Goal: Task Accomplishment & Management: Complete application form

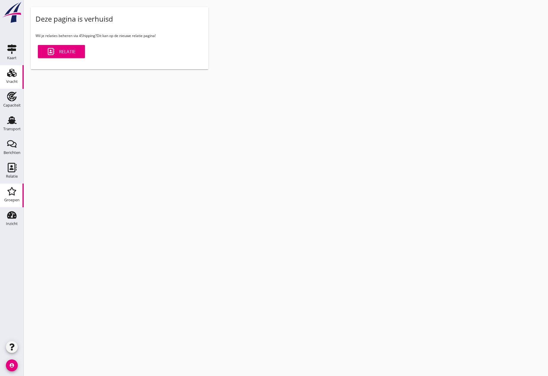
click at [13, 75] on use at bounding box center [11, 73] width 9 height 8
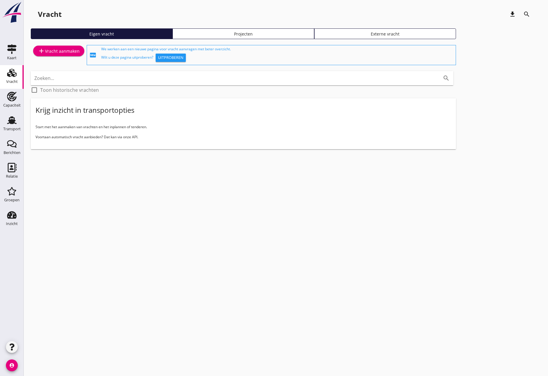
click at [63, 51] on div "add Vracht aanmaken" at bounding box center [59, 50] width 42 height 7
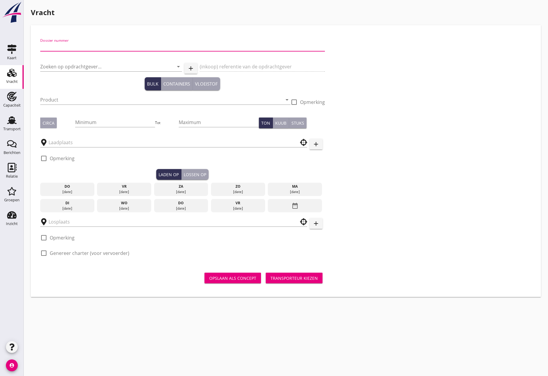
click at [79, 42] on input "Dossier nummer" at bounding box center [182, 46] width 284 height 9
type input "20250606"
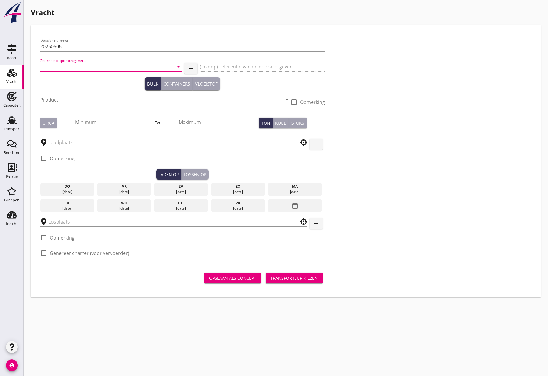
click at [69, 62] on input "Zoeken op opdrachtgever..." at bounding box center [102, 66] width 125 height 9
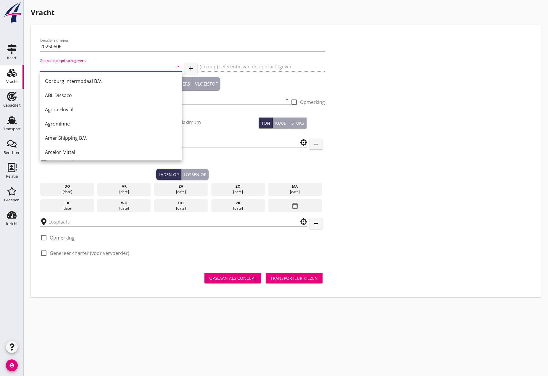
click at [395, 166] on div "Dossier nummer 20250606 Zoeken op opdrachtgever... arrow_drop_down add (inkoop)…" at bounding box center [286, 149] width 496 height 229
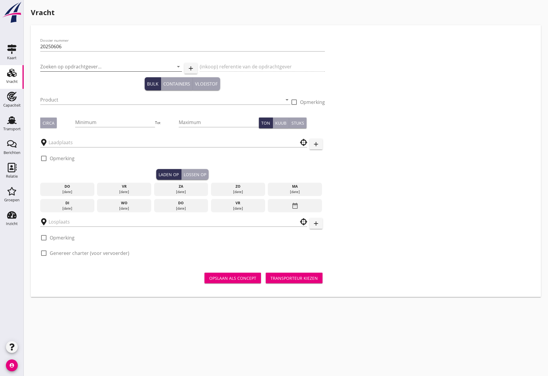
click at [82, 67] on input "Zoeken op opdrachtgever..." at bounding box center [102, 66] width 125 height 9
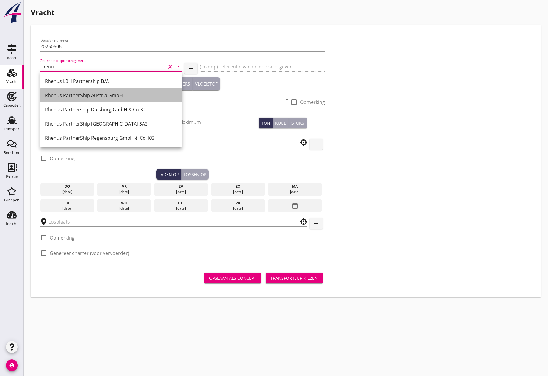
click at [80, 95] on div "Rhenus PartnerShip Austria GmbH" at bounding box center [111, 95] width 132 height 7
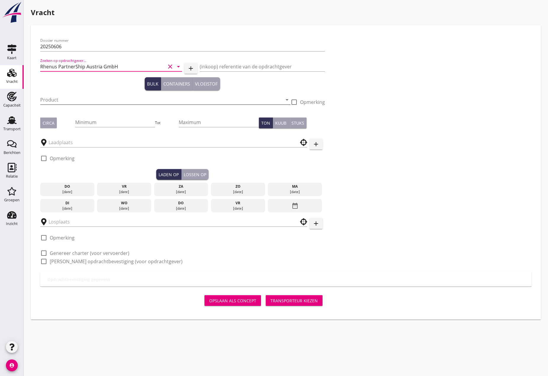
type input "Rhenus PartnerShip Austria GmbH"
click at [72, 100] on input "Product" at bounding box center [161, 99] width 242 height 9
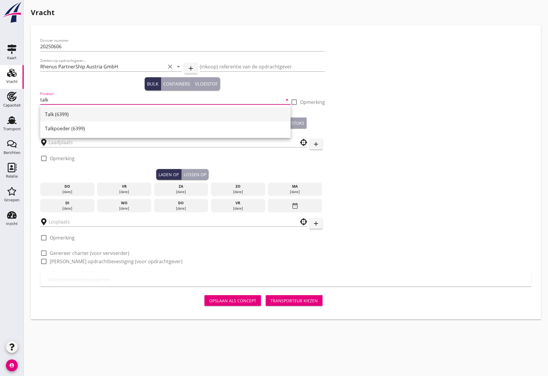
click at [65, 113] on div "Talk (6399)" at bounding box center [165, 114] width 241 height 7
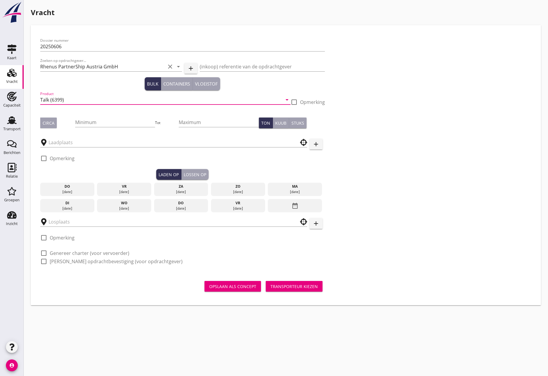
click at [47, 98] on input "Talk (6399)" at bounding box center [161, 99] width 242 height 9
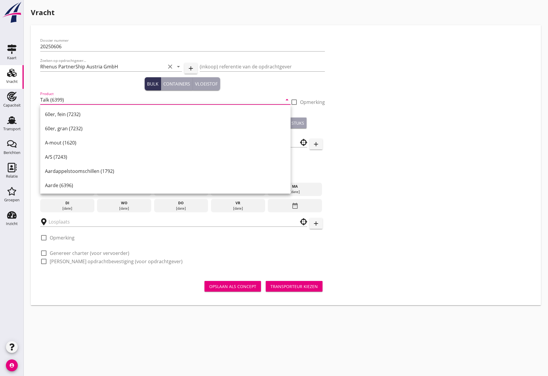
click at [49, 99] on input "Talk (6399)" at bounding box center [161, 99] width 242 height 9
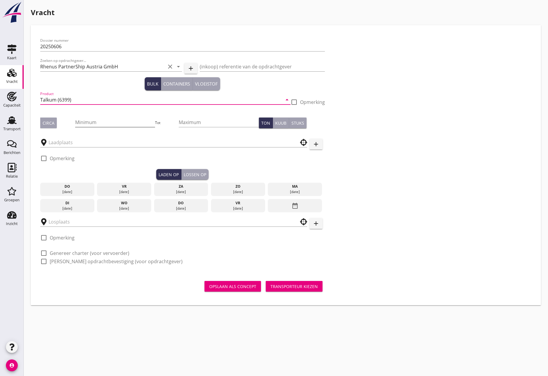
type input "Talkum (6399)"
click at [97, 121] on input "Minimum" at bounding box center [115, 121] width 80 height 9
type input "2000"
click at [203, 122] on input "Maximum" at bounding box center [219, 121] width 80 height 9
type input "2300"
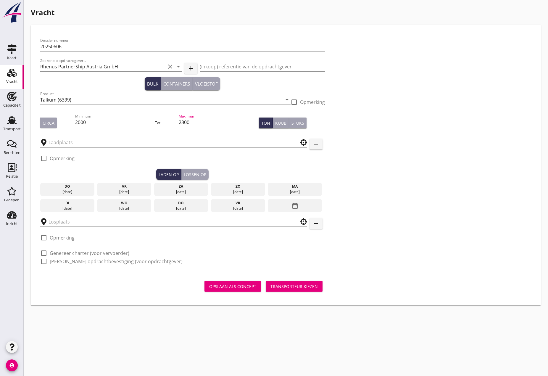
click at [122, 143] on input "text" at bounding box center [169, 141] width 242 height 9
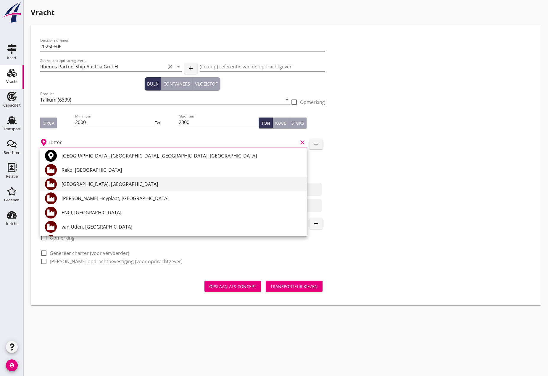
scroll to position [59, 0]
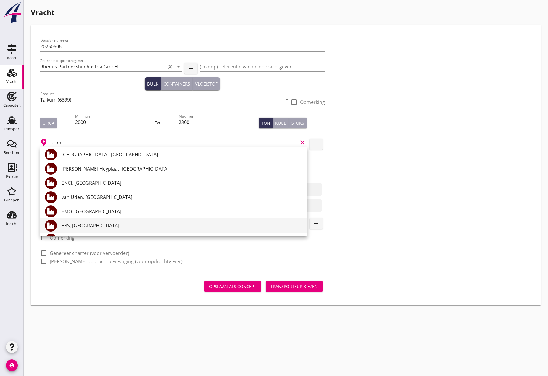
click at [86, 227] on div "EBS, [GEOGRAPHIC_DATA]" at bounding box center [182, 225] width 241 height 7
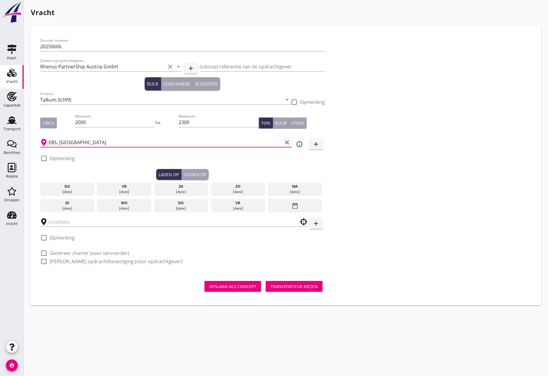
type input "EBS, [GEOGRAPHIC_DATA]"
click at [43, 158] on div at bounding box center [44, 158] width 10 height 10
checkbox input "true"
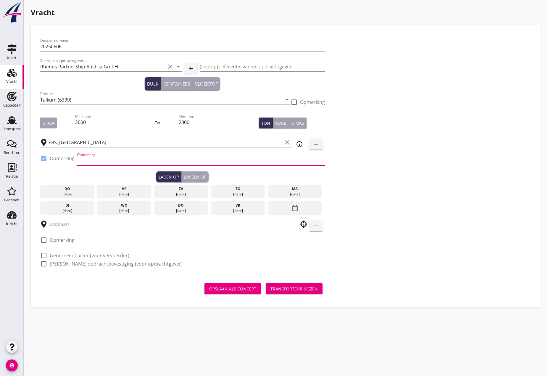
click at [84, 163] on input "Opmerking" at bounding box center [201, 160] width 248 height 9
paste input "Rotterdam EBS Laurenshaven: 0181 243511 / 06-22221546"
type input "[GEOGRAPHIC_DATA] ([GEOGRAPHIC_DATA] EBS [GEOGRAPHIC_DATA]: 0181 243511 / 06-22…"
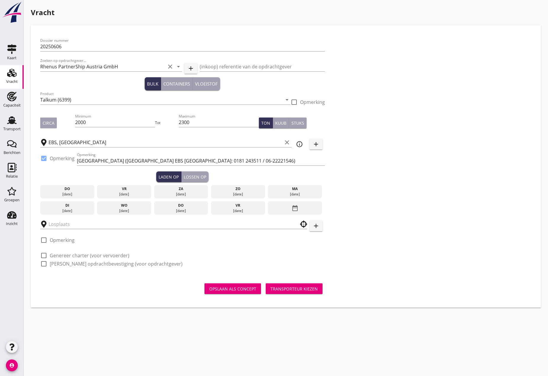
click at [296, 193] on div "[DATE]" at bounding box center [294, 193] width 51 height 5
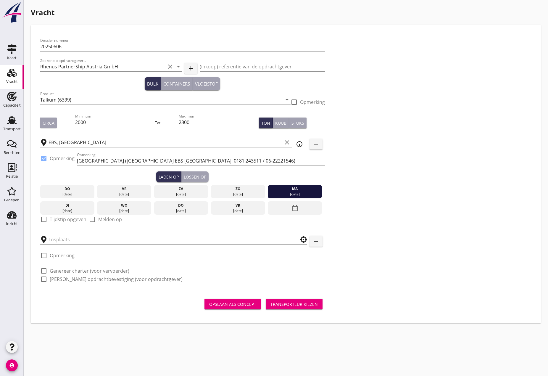
click at [43, 220] on div at bounding box center [44, 219] width 10 height 10
checkbox input "true"
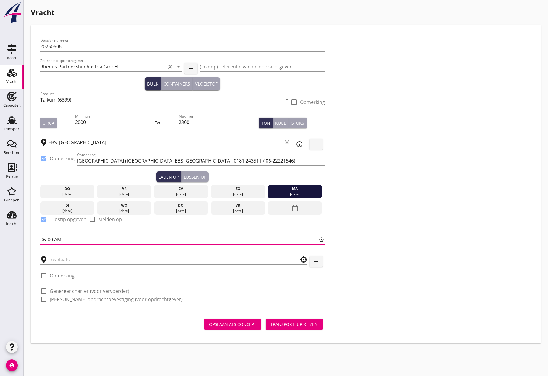
click at [44, 237] on input "06:00" at bounding box center [182, 238] width 284 height 9
type input "23:00"
click at [103, 254] on div at bounding box center [173, 257] width 267 height 13
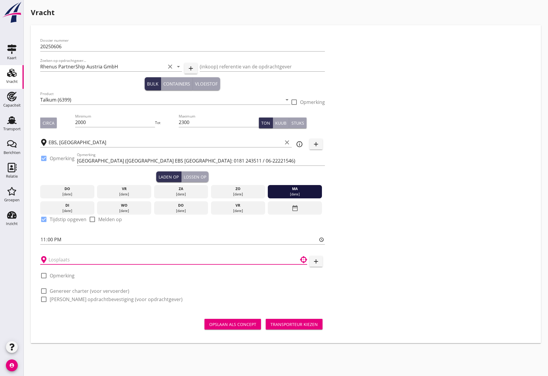
click at [96, 262] on input "text" at bounding box center [169, 259] width 242 height 9
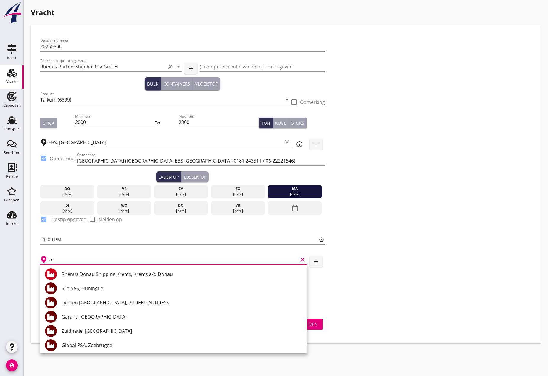
type input "k"
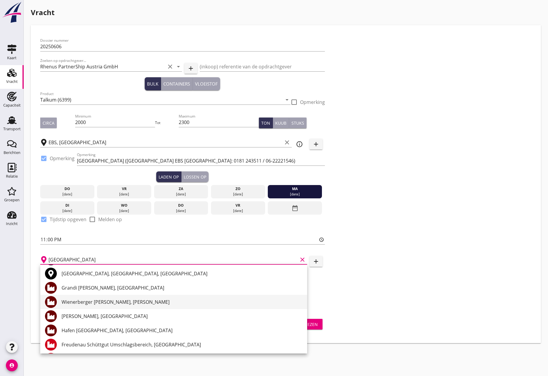
scroll to position [30, 0]
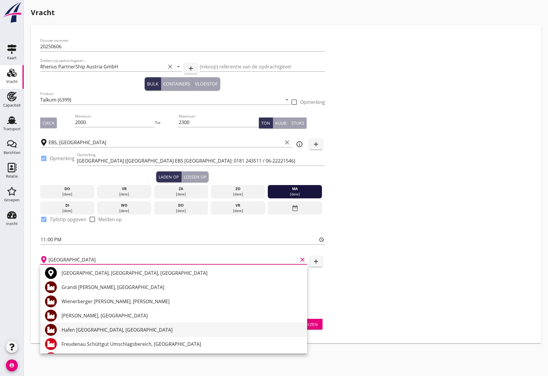
click at [101, 331] on div "Hafen [GEOGRAPHIC_DATA], [GEOGRAPHIC_DATA]" at bounding box center [182, 329] width 241 height 7
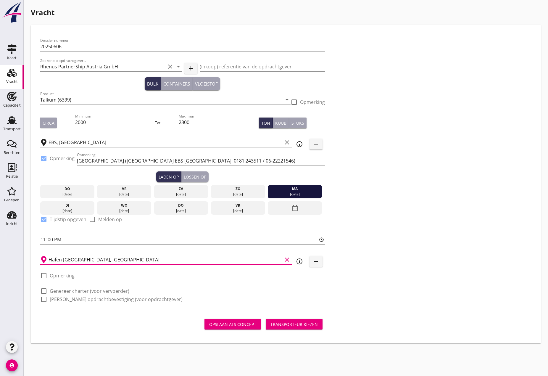
type input "Hafen [GEOGRAPHIC_DATA], [GEOGRAPHIC_DATA]"
click at [44, 290] on div at bounding box center [44, 291] width 10 height 10
checkbox input "true"
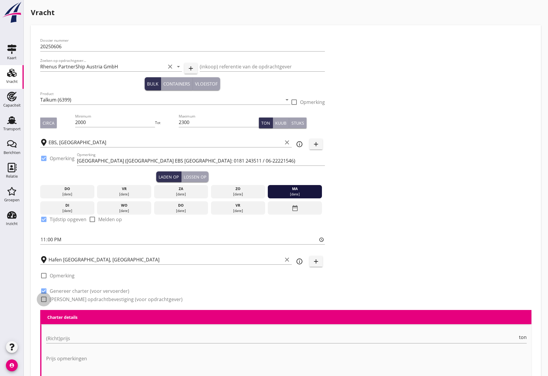
click at [45, 297] on div at bounding box center [44, 299] width 10 height 10
checkbox input "true"
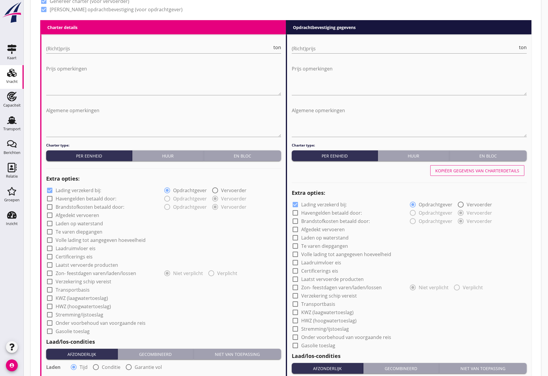
scroll to position [296, 0]
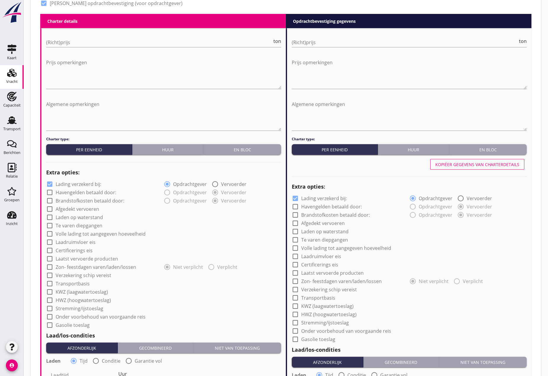
click at [170, 153] on button "Huur" at bounding box center [168, 149] width 72 height 11
radio input "true"
radio input "false"
radio input "true"
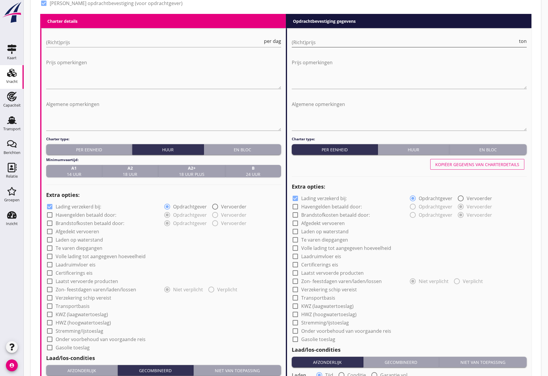
click at [320, 43] on input "(Richt)prijs" at bounding box center [405, 42] width 226 height 9
type input "23"
type input "23.25"
click at [320, 61] on textarea "Prijs opmerkingen" at bounding box center [409, 73] width 235 height 31
click at [103, 42] on input "(Richt)prijs" at bounding box center [154, 42] width 216 height 9
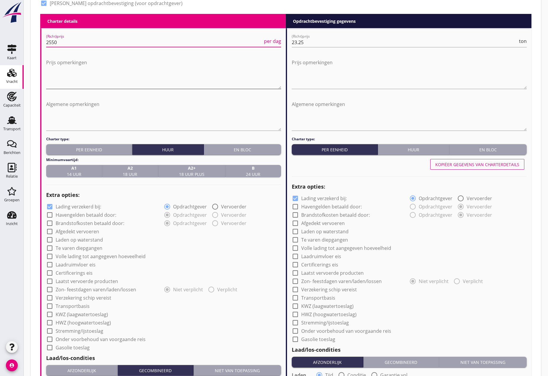
type input "2550"
click at [83, 63] on textarea "Prijs opmerkingen" at bounding box center [163, 73] width 235 height 31
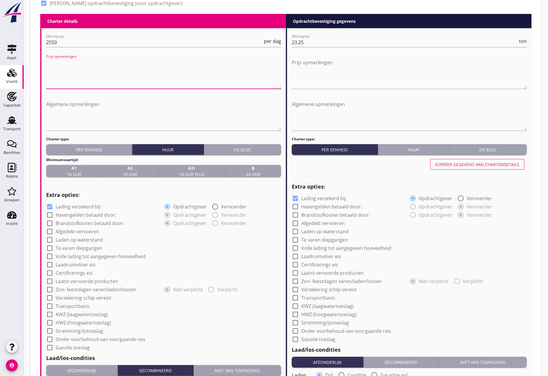
click at [55, 67] on textarea "Prijs opmerkingen" at bounding box center [163, 73] width 235 height 31
paste textarea "Overuren (€150,- per overuur) alleen te maken en te betalen in overleg met Arma…"
type textarea "Overuren (€150,- per overuur) alleen te maken en te betalen in overleg met Arma…"
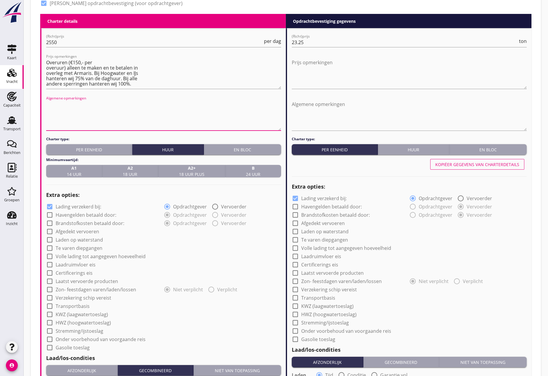
drag, startPoint x: 63, startPoint y: 109, endPoint x: 77, endPoint y: 115, distance: 15.2
click at [63, 109] on textarea "Algemene opmerkingen" at bounding box center [163, 114] width 235 height 31
click at [72, 172] on span "A1 14 uur" at bounding box center [74, 171] width 14 height 12
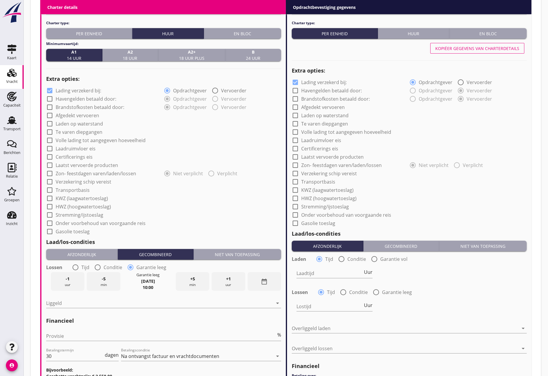
scroll to position [414, 0]
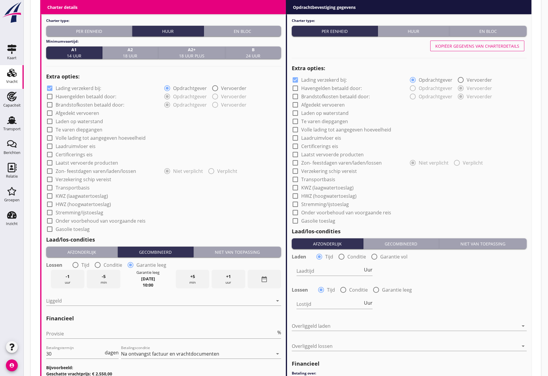
click at [49, 93] on div at bounding box center [50, 96] width 10 height 10
checkbox input "true"
click at [50, 105] on div at bounding box center [50, 105] width 10 height 10
checkbox input "true"
click at [51, 113] on div at bounding box center [50, 113] width 10 height 10
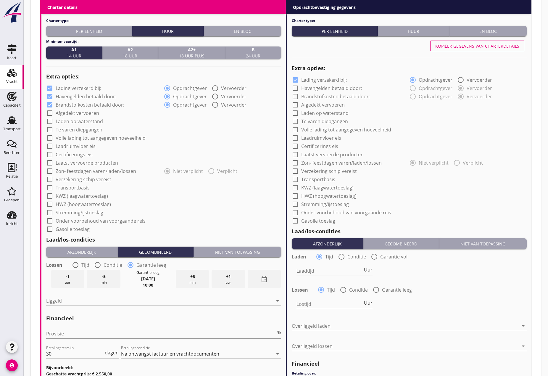
checkbox input "true"
click at [49, 120] on div at bounding box center [50, 121] width 10 height 10
checkbox input "true"
click at [51, 130] on div at bounding box center [50, 129] width 10 height 10
checkbox input "true"
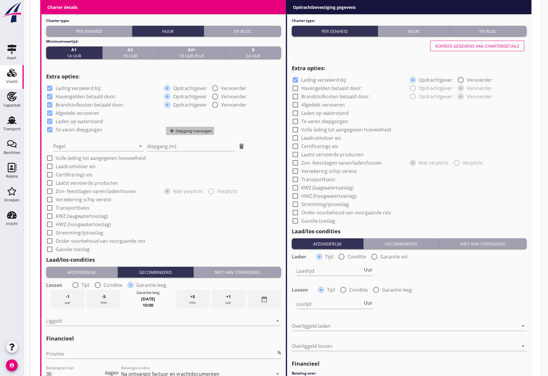
click at [194, 131] on div "add Diepgang toevoegen" at bounding box center [189, 130] width 43 height 7
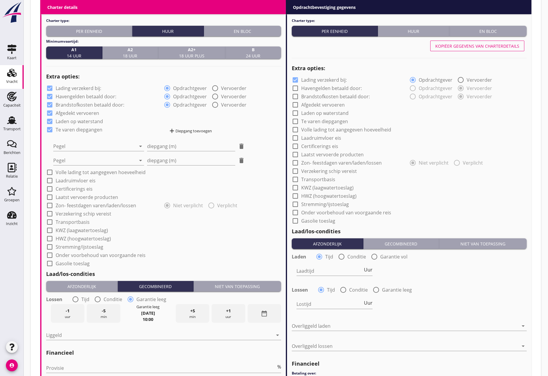
click at [194, 131] on div "add Diepgang toevoegen" at bounding box center [189, 130] width 43 height 7
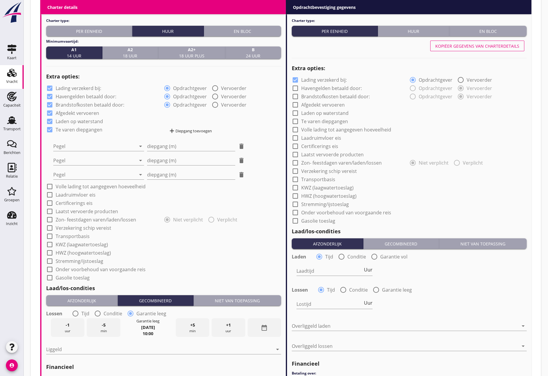
click at [194, 131] on div "add Diepgang toevoegen" at bounding box center [189, 130] width 43 height 7
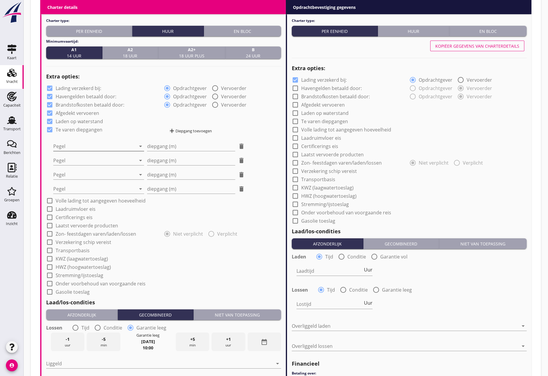
click at [103, 146] on div at bounding box center [94, 145] width 82 height 9
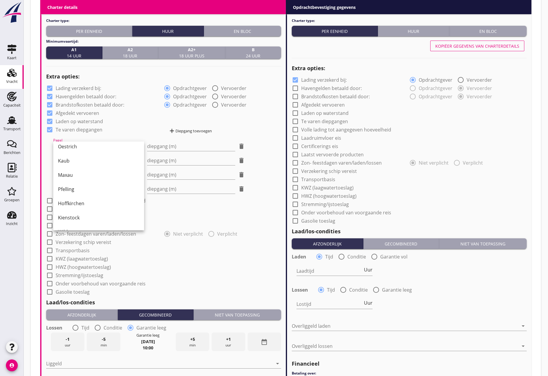
scroll to position [118, 0]
click at [93, 177] on div "Pfelling" at bounding box center [98, 174] width 81 height 7
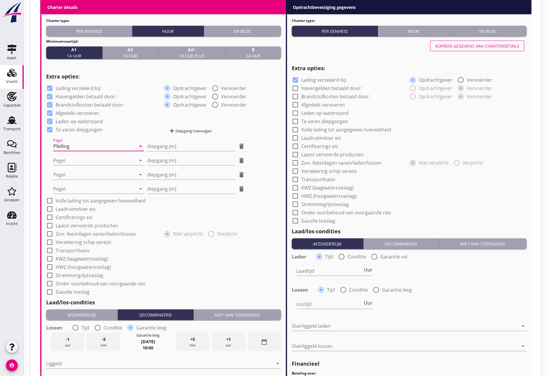
click at [124, 147] on div "Pfelling" at bounding box center [94, 145] width 82 height 9
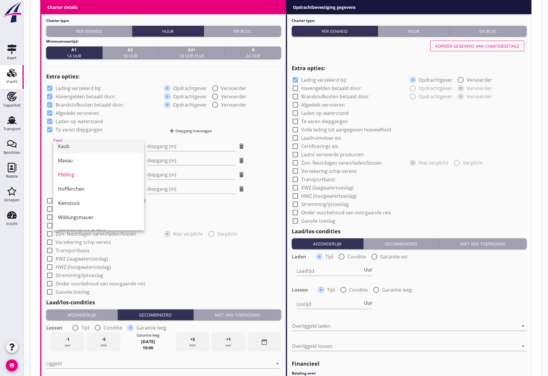
click at [101, 149] on div "Kaub" at bounding box center [98, 146] width 81 height 7
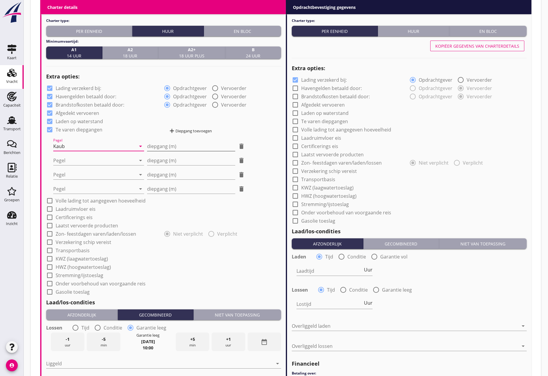
click at [161, 148] on input "diepgang (m)" at bounding box center [191, 145] width 88 height 9
type input "1"
click at [107, 158] on div at bounding box center [94, 160] width 82 height 9
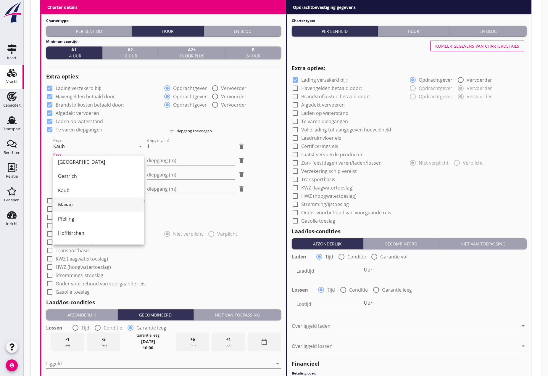
scroll to position [89, 0]
click at [76, 219] on div "Pfelling" at bounding box center [98, 218] width 81 height 7
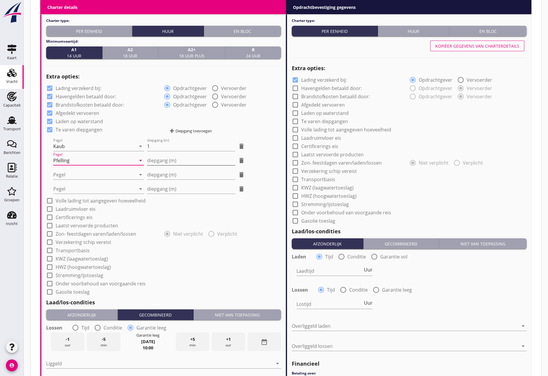
click at [165, 164] on input "diepgang (m)" at bounding box center [191, 160] width 88 height 9
type input "-1"
type input "-1.20"
click at [101, 177] on div at bounding box center [94, 174] width 82 height 9
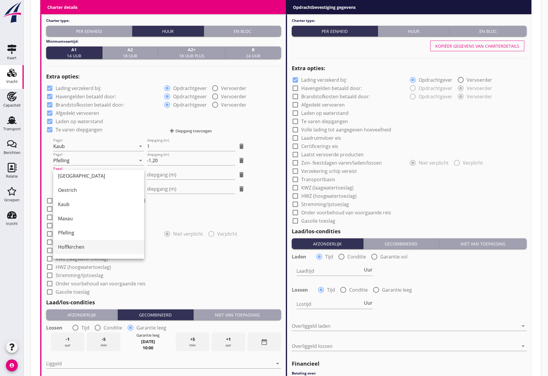
drag, startPoint x: 76, startPoint y: 246, endPoint x: 128, endPoint y: 205, distance: 65.9
click at [77, 245] on div "Hoffkirchen" at bounding box center [98, 246] width 81 height 7
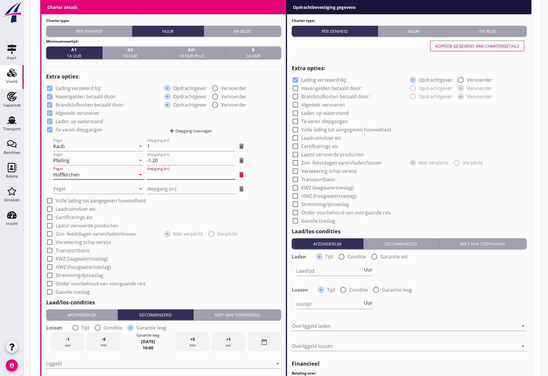
click at [155, 177] on input "diepgang (m)" at bounding box center [191, 174] width 88 height 9
type input "-0"
type input "-0.40"
click at [99, 188] on div at bounding box center [94, 188] width 82 height 9
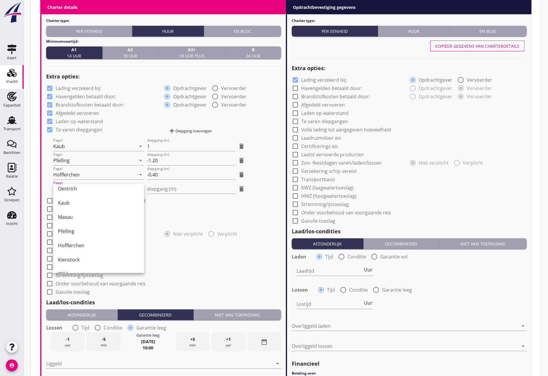
scroll to position [118, 0]
click at [81, 244] on div "Kienstock" at bounding box center [98, 245] width 81 height 7
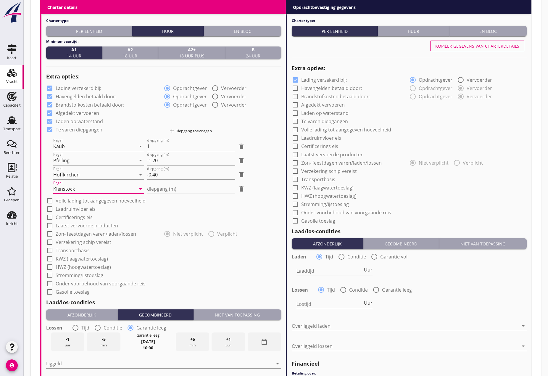
click at [163, 186] on input "diepgang (m)" at bounding box center [191, 188] width 88 height 9
type input "0"
type input "0.30"
click at [49, 200] on div at bounding box center [50, 200] width 10 height 10
checkbox input "true"
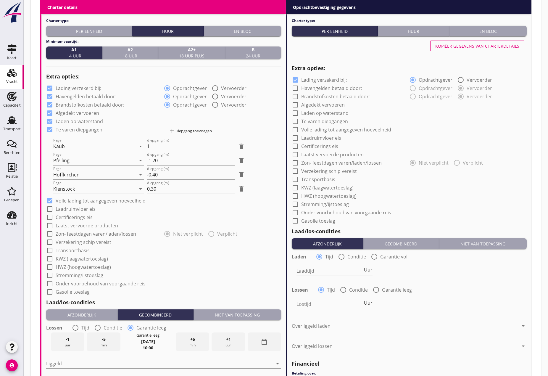
click at [50, 207] on div at bounding box center [50, 209] width 10 height 10
checkbox input "true"
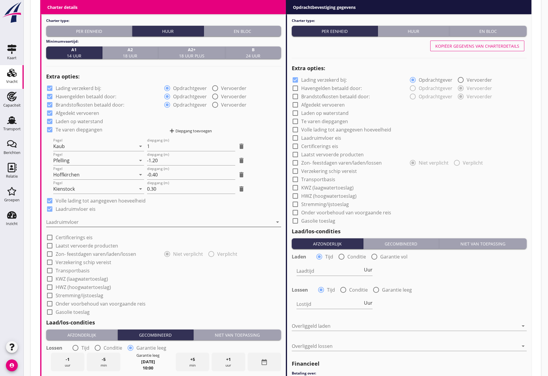
click at [61, 217] on div at bounding box center [159, 221] width 226 height 9
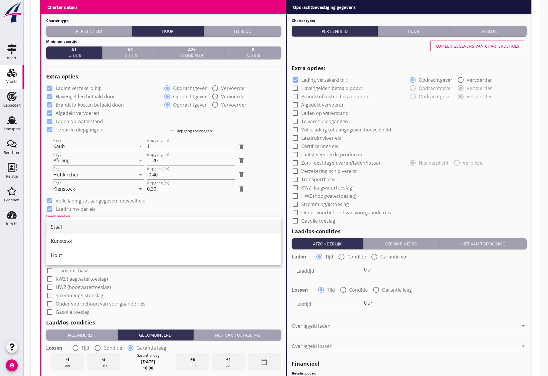
click at [61, 224] on div "Staal" at bounding box center [163, 226] width 225 height 7
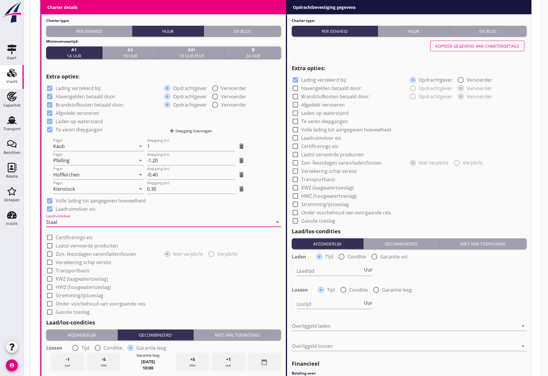
click at [48, 237] on div at bounding box center [50, 237] width 10 height 10
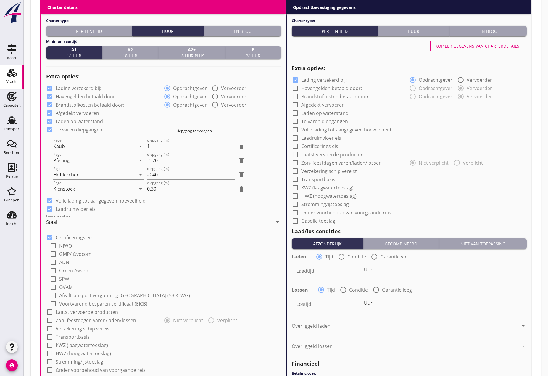
click at [48, 237] on div at bounding box center [50, 237] width 10 height 10
checkbox input "false"
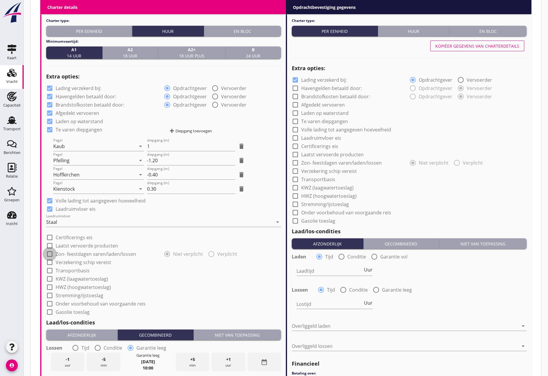
click at [50, 253] on div at bounding box center [50, 254] width 10 height 10
checkbox input "true"
click at [211, 253] on div at bounding box center [211, 254] width 10 height 10
radio input "false"
radio input "true"
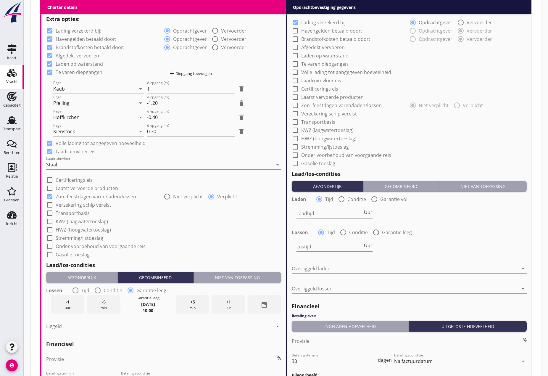
scroll to position [473, 0]
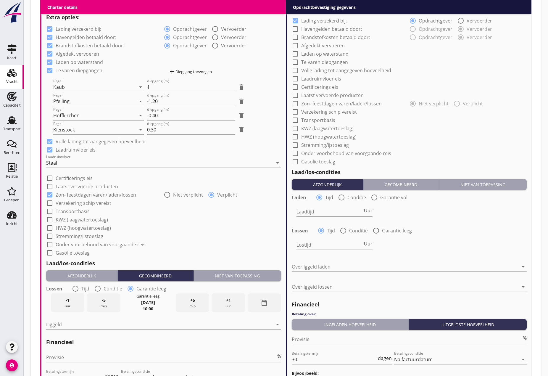
click at [51, 203] on div at bounding box center [50, 203] width 10 height 10
checkbox input "true"
click at [49, 212] on div at bounding box center [50, 211] width 10 height 10
checkbox input "true"
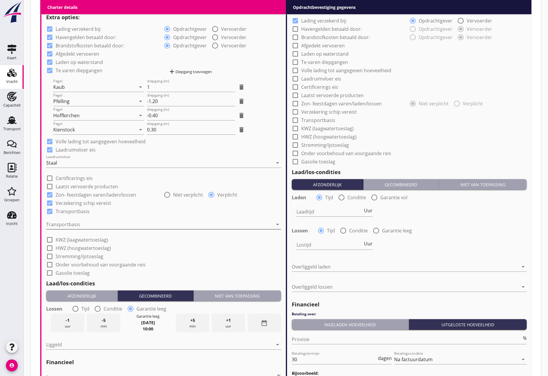
click at [62, 224] on div at bounding box center [159, 223] width 226 height 9
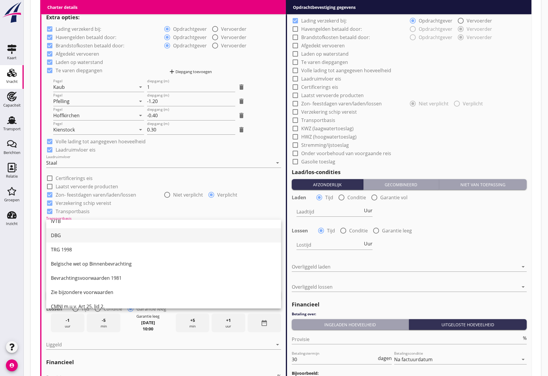
scroll to position [15, 0]
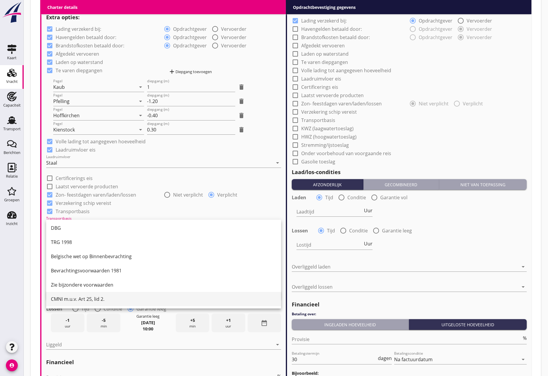
click at [79, 297] on div "CMNI m.u.v. Art 25, lid 2." at bounding box center [163, 298] width 225 height 7
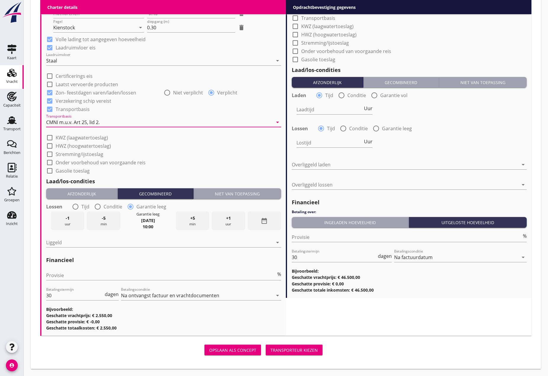
click at [235, 194] on div "Niet van toepassing" at bounding box center [237, 193] width 83 height 6
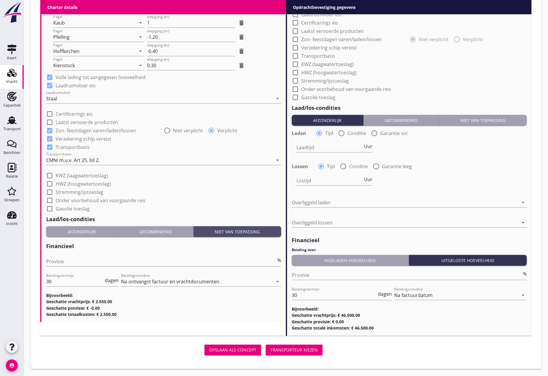
scroll to position [537, 0]
click at [75, 260] on input "Provisie" at bounding box center [161, 260] width 230 height 9
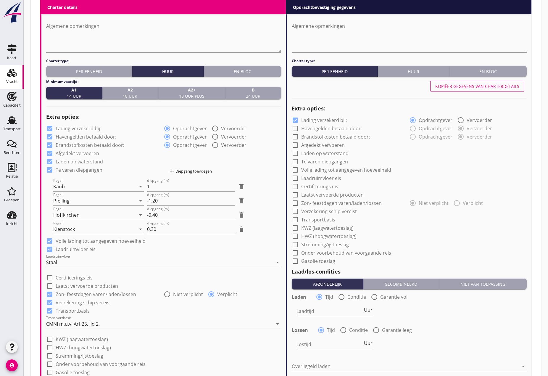
scroll to position [360, 0]
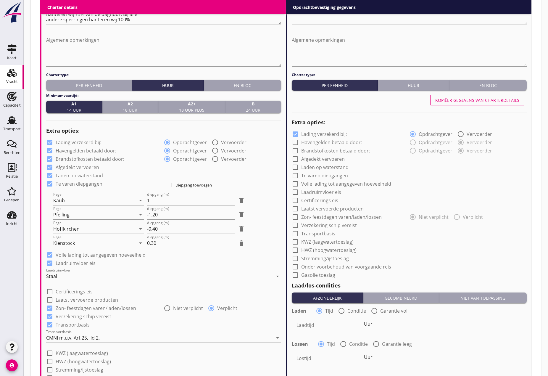
type input "0"
click at [480, 100] on div "Kopiëer gegevens van charterdetails" at bounding box center [477, 100] width 84 height 6
checkbox input "true"
radio input "true"
checkbox input "true"
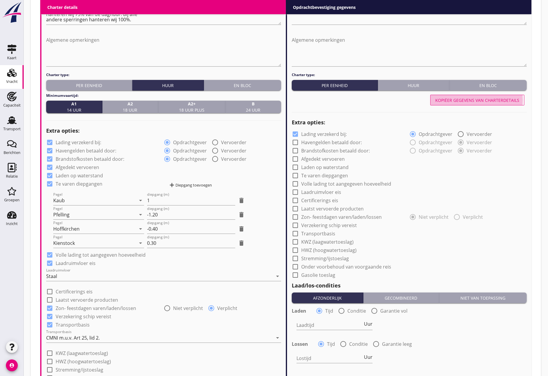
radio input "true"
checkbox input "true"
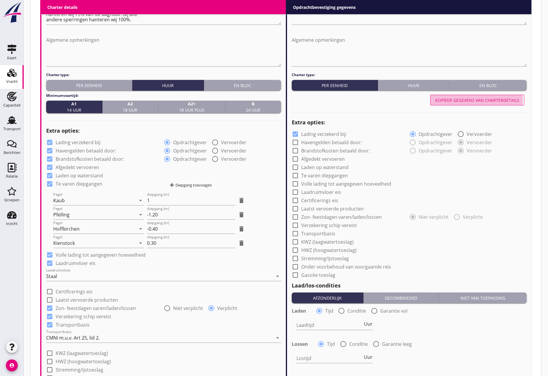
checkbox input "true"
radio input "false"
radio input "true"
checkbox input "true"
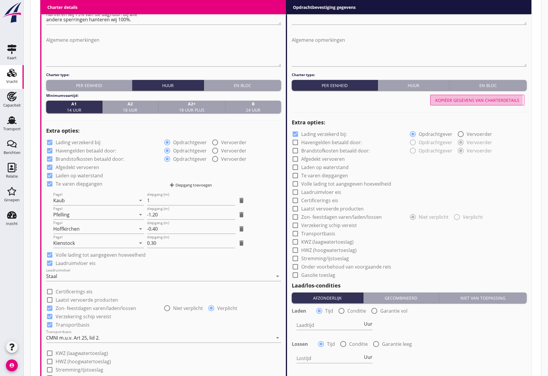
checkbox input "true"
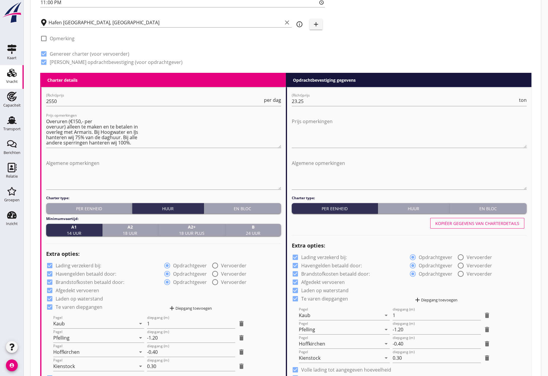
scroll to position [212, 0]
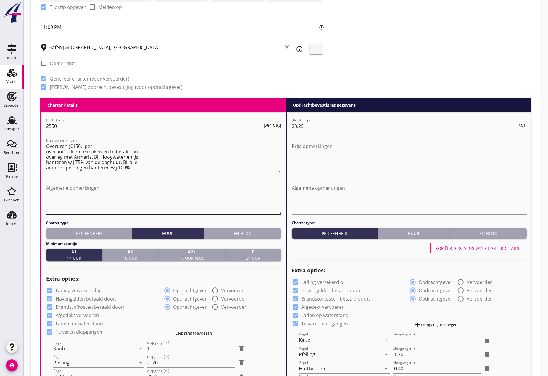
click at [47, 188] on textarea "Algemene opmerkingen" at bounding box center [163, 198] width 235 height 31
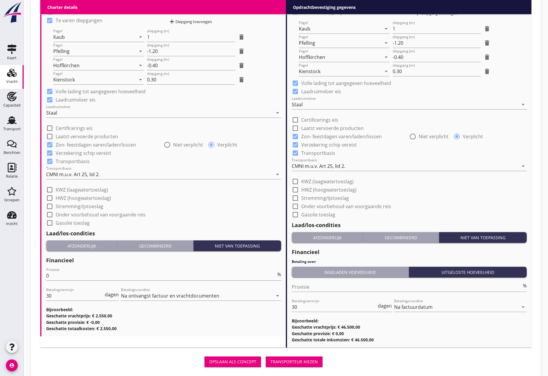
scroll to position [535, 0]
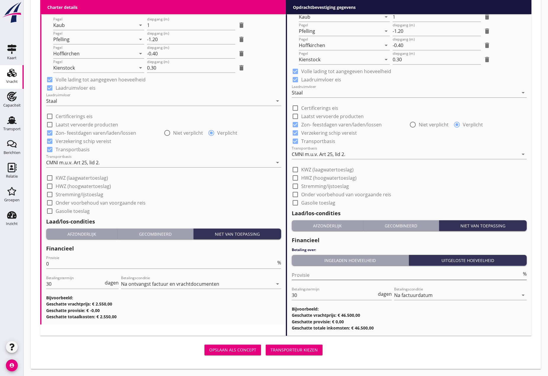
type textarea "Rondreis Donau in de huur tot terug in ARAG!!"
click at [303, 277] on input "Provisie" at bounding box center [407, 274] width 230 height 9
type input "0"
click at [331, 260] on div "Ingeladen hoeveelheid" at bounding box center [350, 260] width 112 height 6
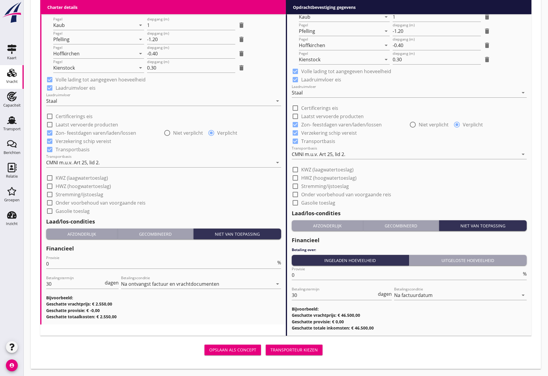
click at [331, 226] on div "Afzonderlijk" at bounding box center [327, 225] width 67 height 6
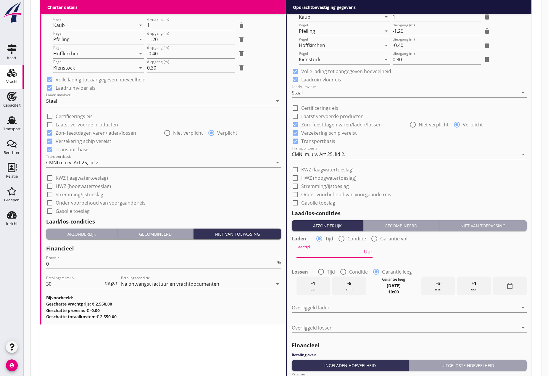
click at [329, 248] on input "Laadtijd" at bounding box center [329, 252] width 66 height 9
type input "48"
click at [323, 271] on div at bounding box center [321, 271] width 10 height 10
radio input "true"
click at [318, 285] on input "Lostijd" at bounding box center [329, 285] width 66 height 9
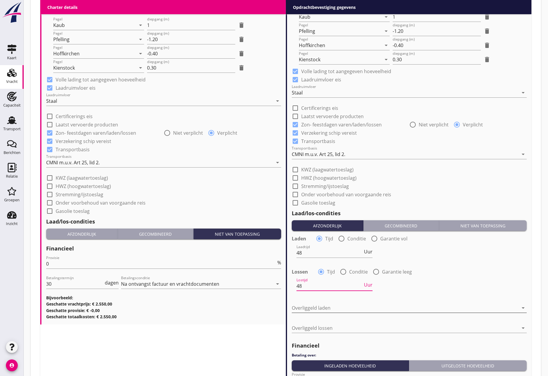
type input "48"
click at [315, 305] on div at bounding box center [405, 307] width 226 height 9
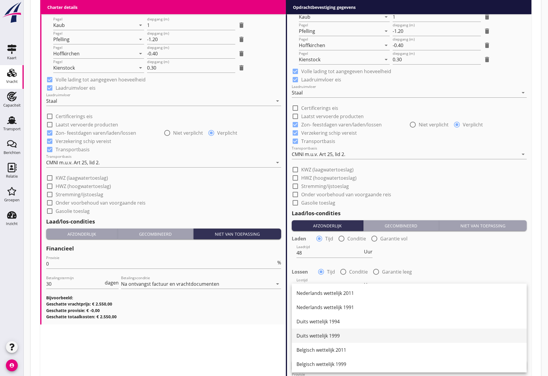
click at [311, 336] on div "Duits wettelijk 1999" at bounding box center [408, 335] width 225 height 7
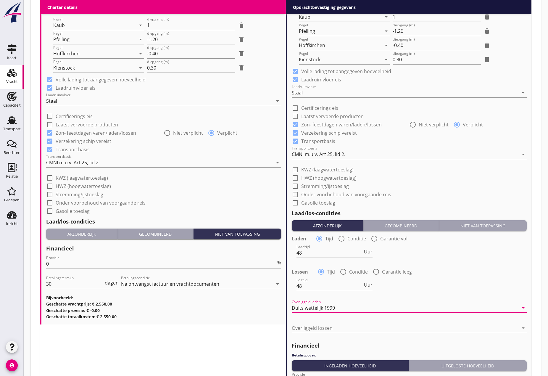
click at [313, 330] on div at bounding box center [405, 327] width 226 height 9
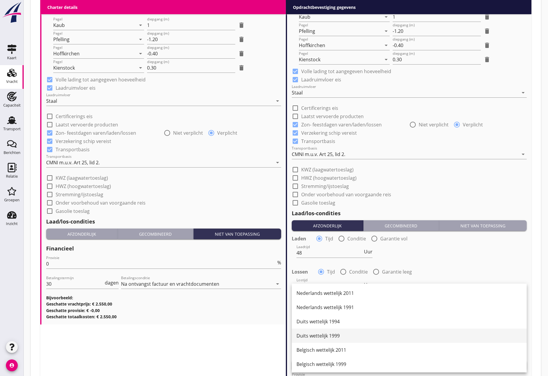
click at [316, 338] on div "Duits wettelijk 1999" at bounding box center [408, 335] width 225 height 7
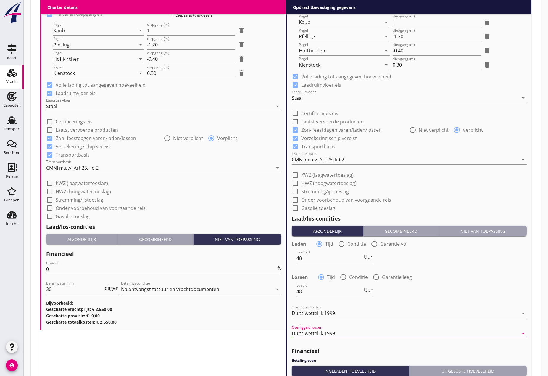
scroll to position [505, 0]
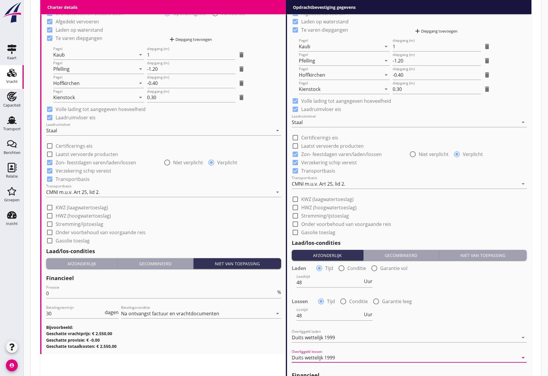
click at [295, 200] on div at bounding box center [295, 199] width 10 height 10
checkbox input "true"
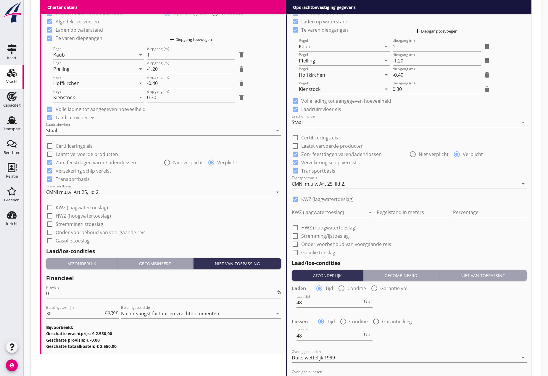
click at [322, 209] on div at bounding box center [329, 211] width 74 height 9
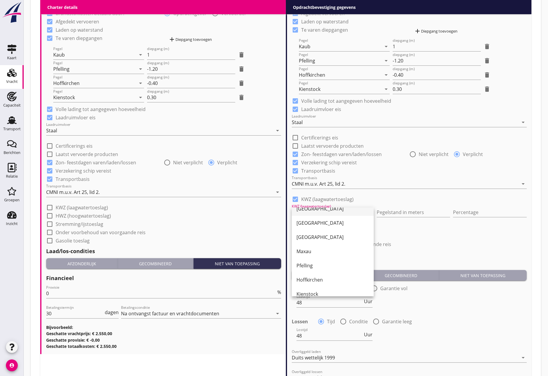
scroll to position [59, 0]
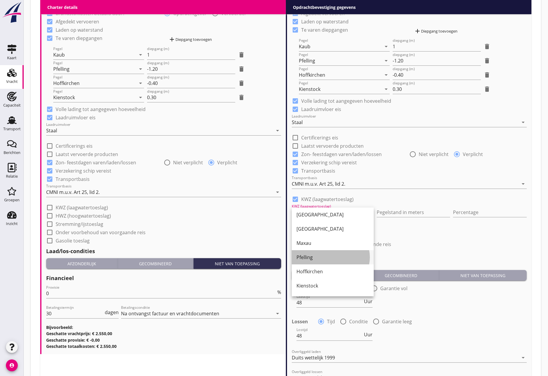
click at [315, 257] on div "Pfelling" at bounding box center [332, 256] width 72 height 7
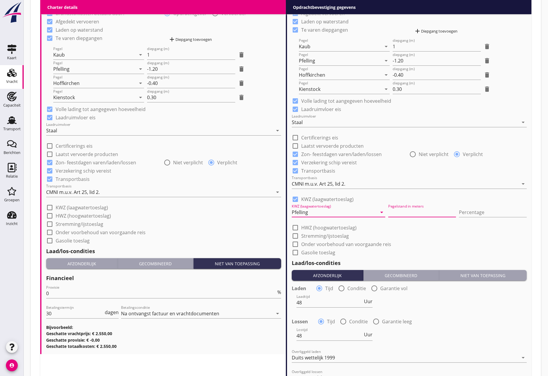
click at [414, 212] on input "Pegelstand in meters" at bounding box center [422, 211] width 68 height 9
type input "3"
type input "3.61"
click at [475, 208] on input "Percentage" at bounding box center [493, 211] width 68 height 9
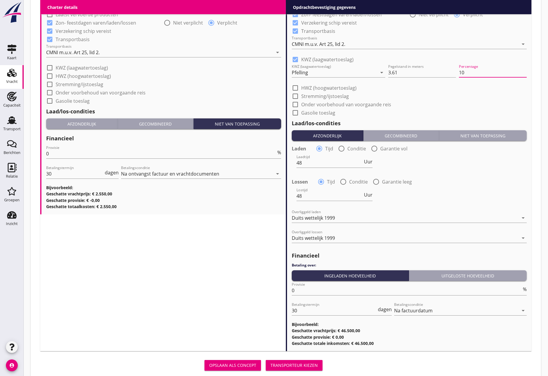
scroll to position [653, 0]
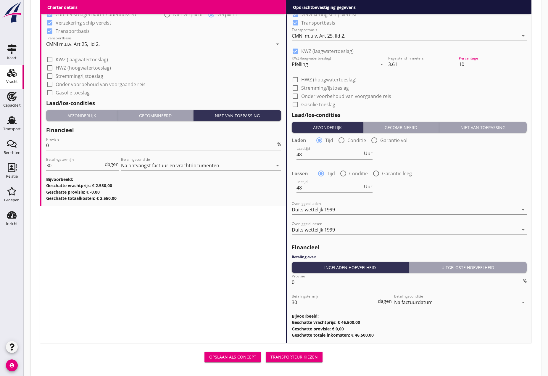
type input "10"
click at [298, 357] on div "Transporteur kiezen" at bounding box center [293, 356] width 47 height 6
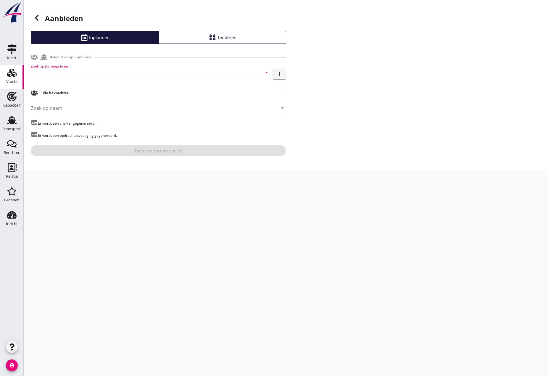
click at [80, 72] on input "Zoek op (scheeps)naam" at bounding box center [142, 71] width 223 height 9
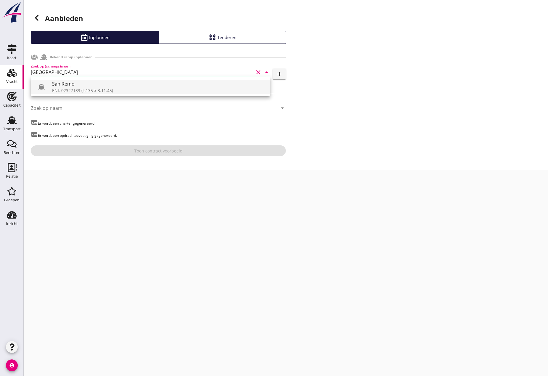
click at [84, 90] on div "ENI: 02327133 (L:135 x B:11.45)" at bounding box center [158, 90] width 213 height 6
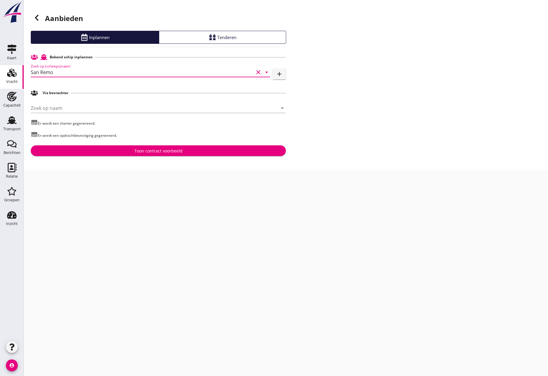
type input "San Remo"
click at [168, 149] on div "Toon contract voorbeeld" at bounding box center [158, 151] width 48 height 6
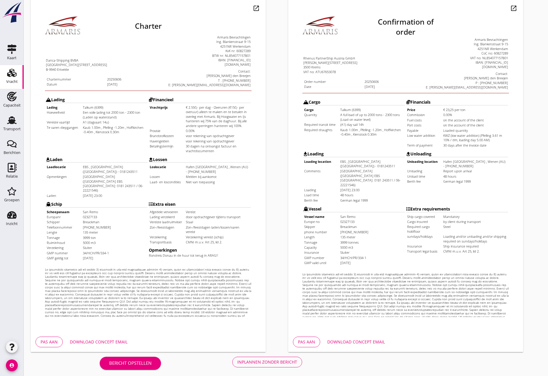
scroll to position [62, 0]
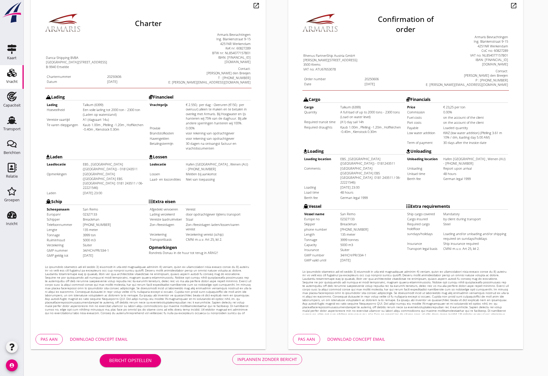
click at [48, 339] on div "Pas aan" at bounding box center [49, 339] width 17 height 6
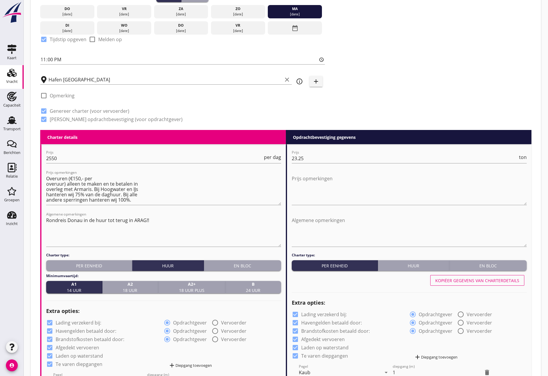
scroll to position [177, 0]
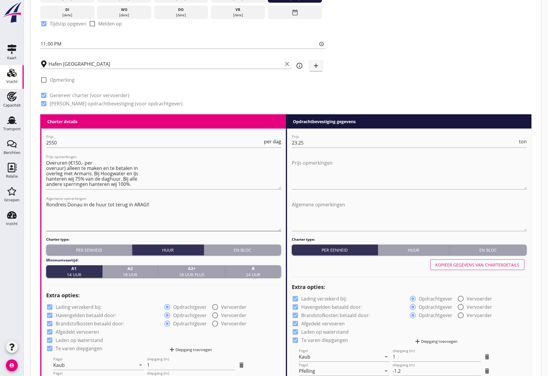
click at [48, 211] on textarea "Rondreis Donau in de huur tot terug in ARAG!!" at bounding box center [163, 215] width 235 height 31
click at [151, 204] on textarea "Rondreis Donau in de huur tot terug in ARAG!!" at bounding box center [163, 215] width 235 height 31
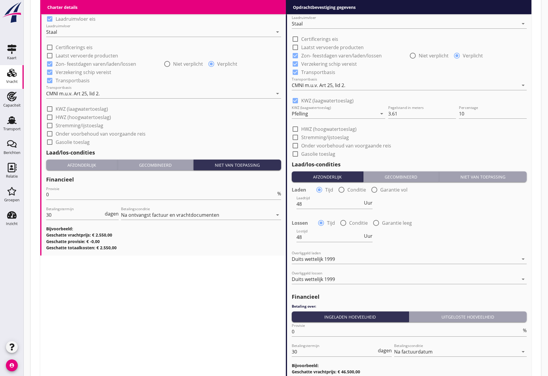
scroll to position [642, 0]
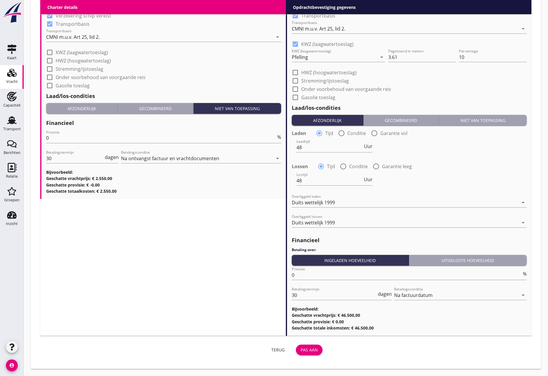
type textarea "Rondreis Donau in de huur tot terug in ARAG!! Huur Start 25-08-2025!!"
click at [307, 349] on div "Pas aan" at bounding box center [308, 349] width 17 height 6
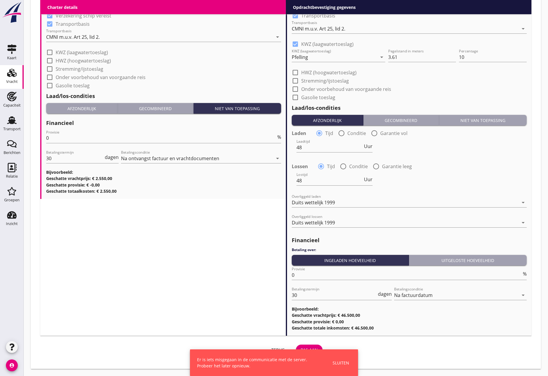
click at [337, 360] on div "Sluiten" at bounding box center [340, 362] width 17 height 6
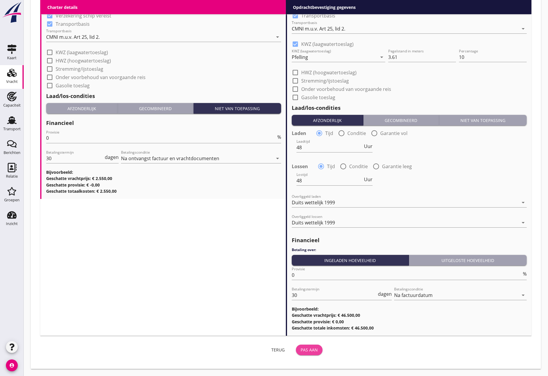
click at [312, 348] on div "Pas aan" at bounding box center [308, 349] width 17 height 6
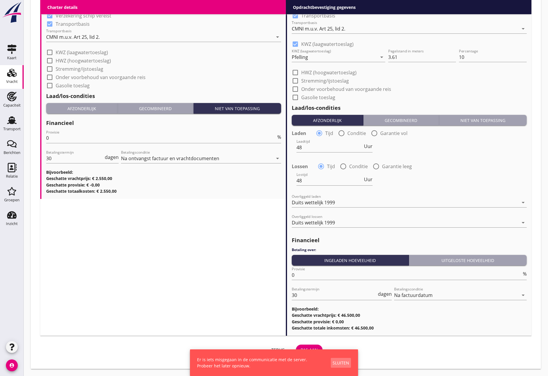
click at [342, 366] on button "Sluiten" at bounding box center [341, 362] width 20 height 10
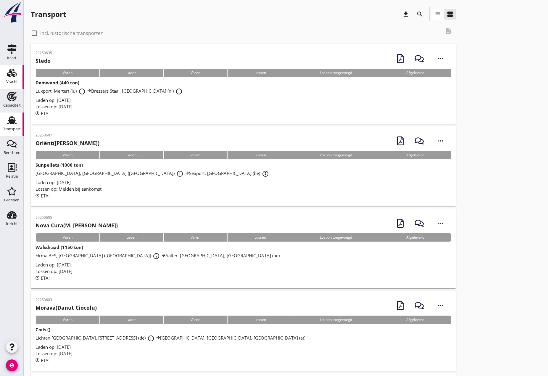
click at [15, 78] on div "Vracht" at bounding box center [12, 81] width 12 height 8
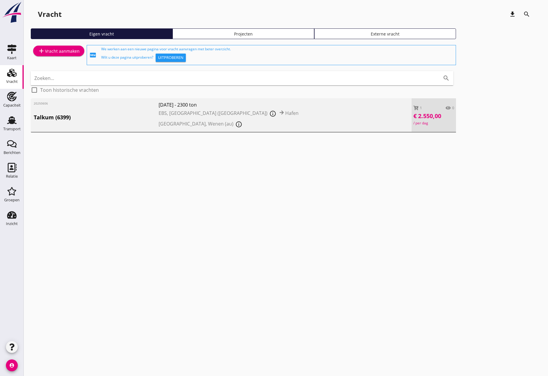
drag, startPoint x: 269, startPoint y: 126, endPoint x: 287, endPoint y: 119, distance: 19.4
click at [270, 126] on div "add Vracht aanmaken fiber_new We werken aan een nieuwe pagina voor vracht aanvr…" at bounding box center [286, 92] width 510 height 96
click at [286, 115] on div "20250606 Talkum (6399) [DATE] - 2300 ton EBS, [GEOGRAPHIC_DATA] (nl) info_outli…" at bounding box center [221, 115] width 381 height 34
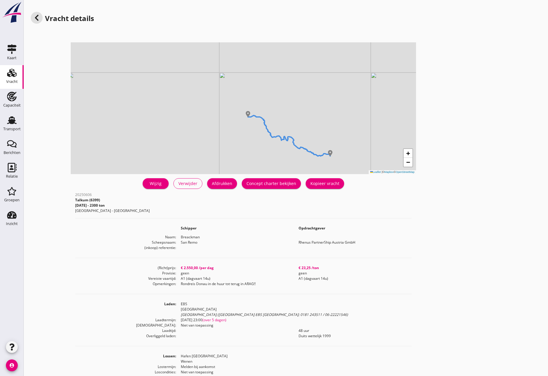
click at [278, 184] on div "Concept charter bekijken" at bounding box center [271, 183] width 50 height 6
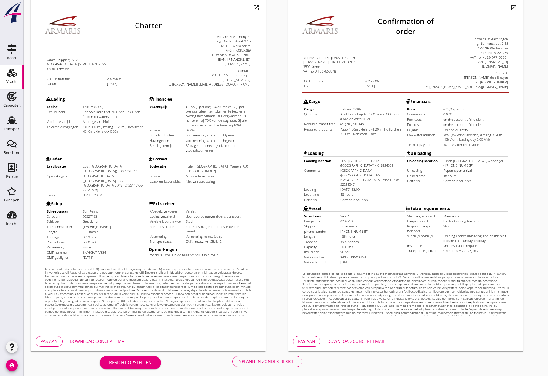
scroll to position [62, 0]
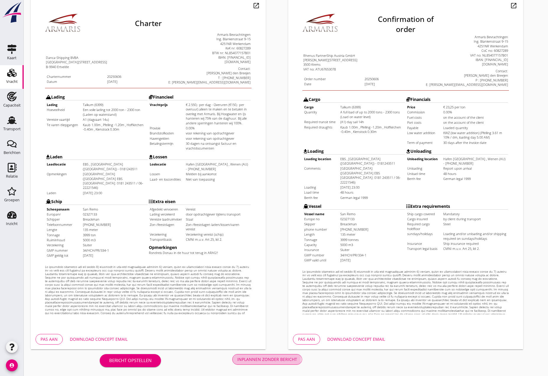
click at [264, 360] on div "Inplannen zonder bericht" at bounding box center [267, 359] width 60 height 6
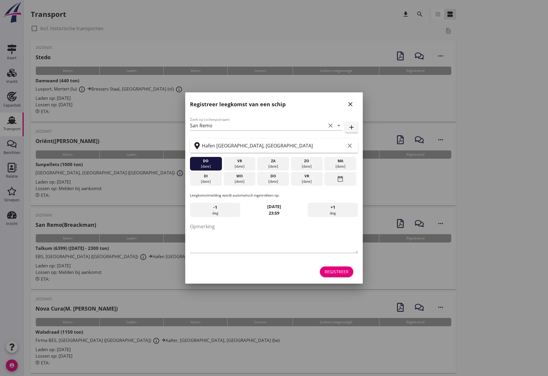
click at [348, 101] on icon "close" at bounding box center [350, 104] width 7 height 7
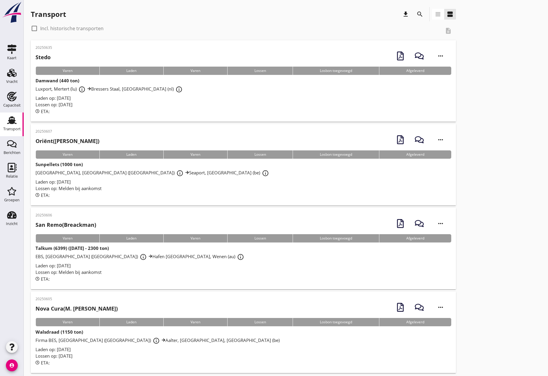
click at [111, 250] on div "Talkum (6399) ([DATE] - 2300 ton) EBS, [GEOGRAPHIC_DATA] (nl) info_outline Hafe…" at bounding box center [242, 263] width 415 height 37
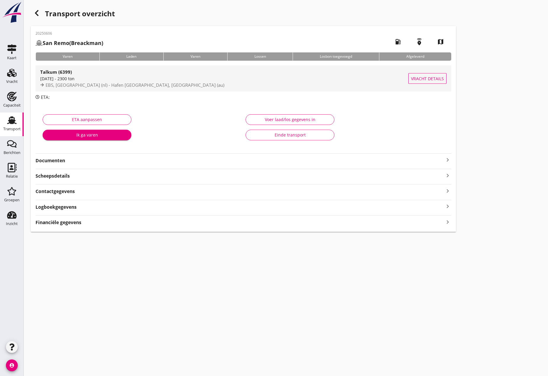
click at [110, 80] on div "[DATE] - 2300 ton" at bounding box center [224, 78] width 368 height 6
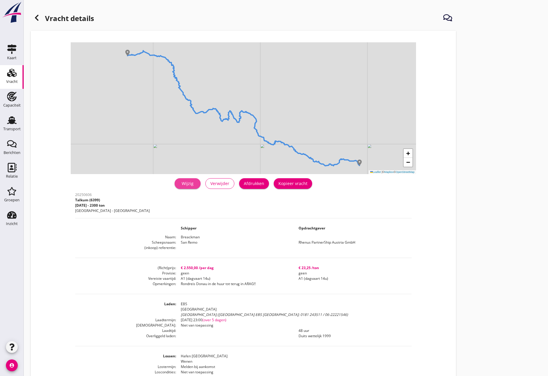
click at [189, 180] on div "Wijzig" at bounding box center [187, 183] width 17 height 6
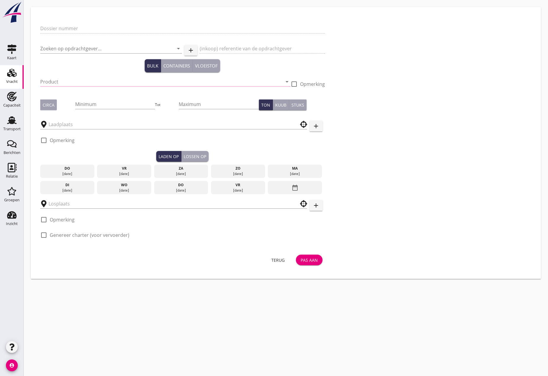
type input "20250606"
type input "Rhenus PartnerShip Austria GmbH"
type input "Talkum (6399)"
type input "2000"
type input "2300"
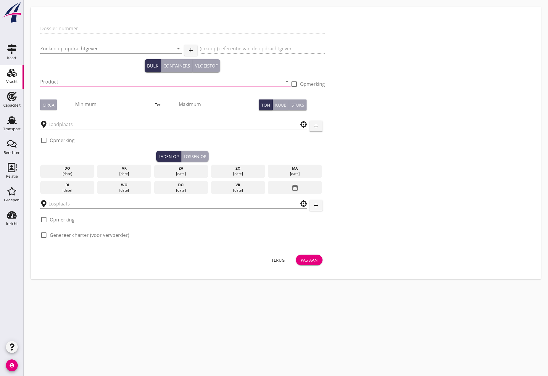
checkbox input "true"
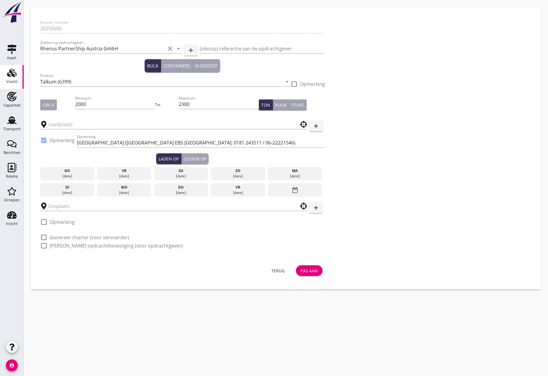
type input "EBS"
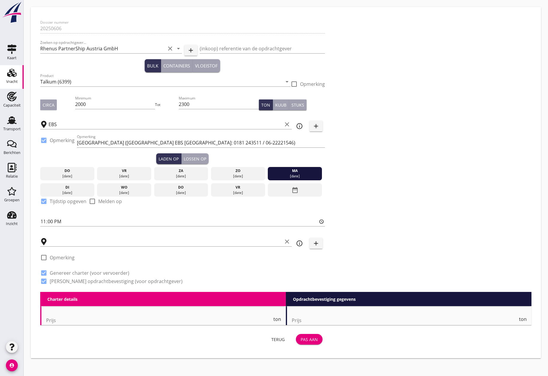
type input "Hafen [GEOGRAPHIC_DATA]"
checkbox input "true"
type input "2550"
type textarea "Overuren (€150,- per overuur) alleen te maken en te betalen in overleg met Arma…"
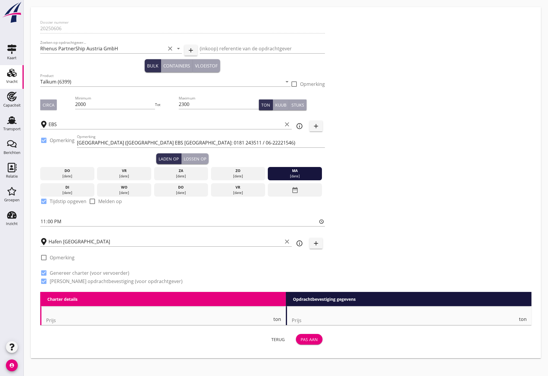
type textarea "Rondreis Donau in de huur tot terug in ARAG!!"
checkbox input "true"
radio input "true"
checkbox input "true"
radio input "true"
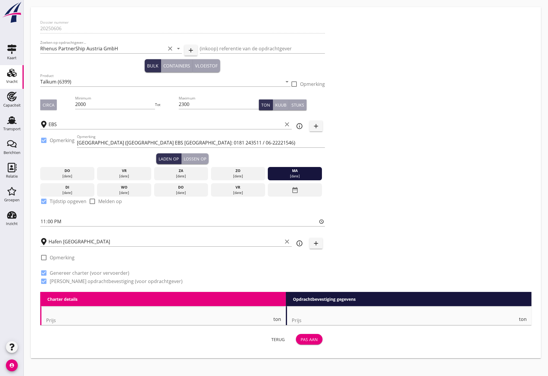
checkbox input "true"
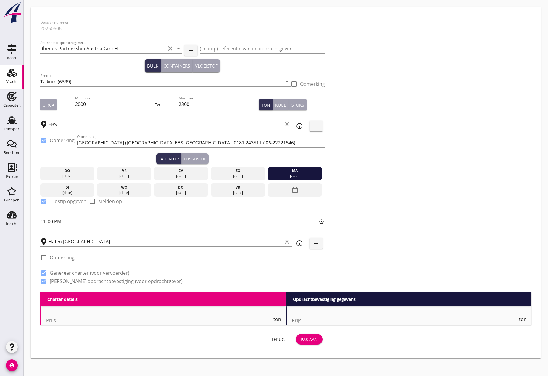
checkbox input "true"
radio input "false"
radio input "true"
checkbox input "true"
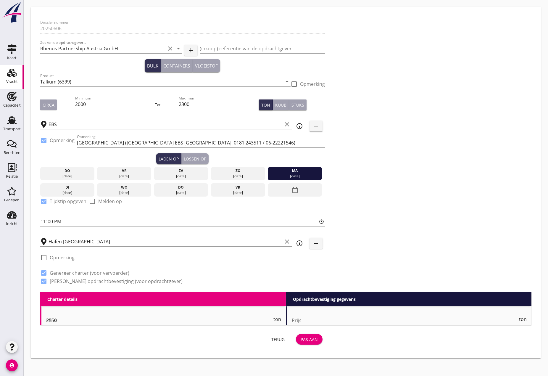
type input "0"
type input "23.25"
checkbox input "true"
radio input "true"
checkbox input "true"
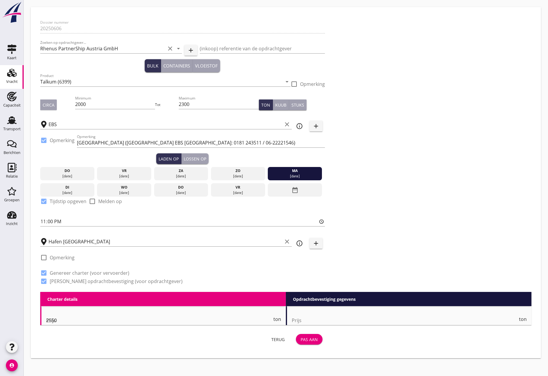
radio input "true"
checkbox input "true"
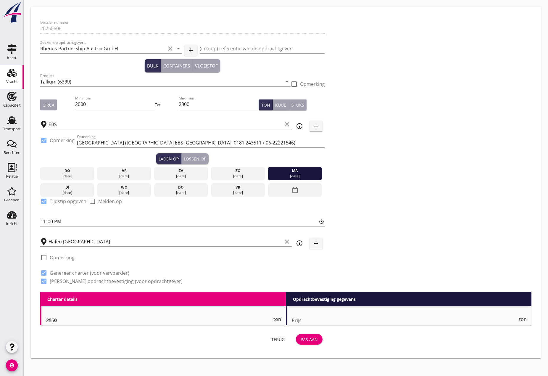
checkbox input "true"
type input "48"
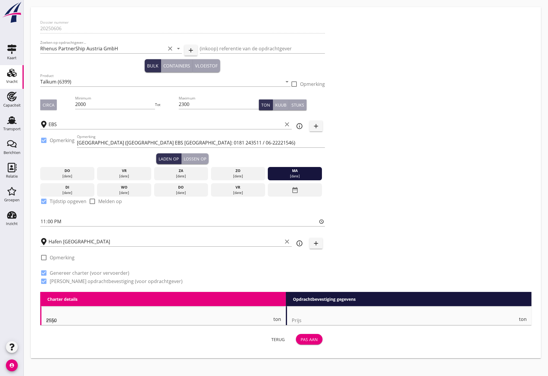
type input "48"
type input "0"
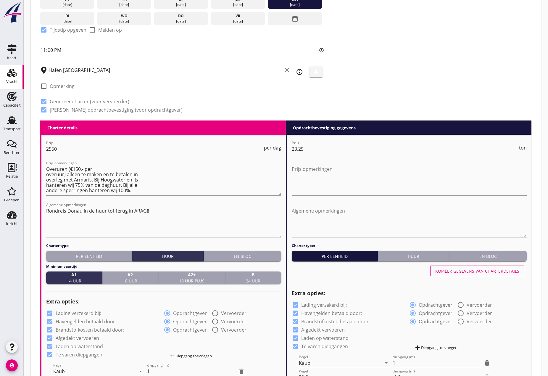
scroll to position [177, 0]
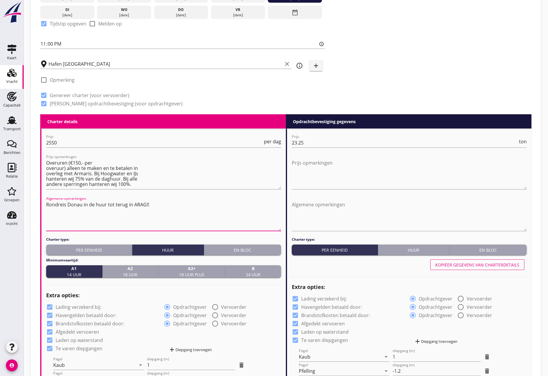
click at [48, 212] on textarea "Rondreis Donau in de huur tot terug in ARAG!!" at bounding box center [163, 215] width 235 height 31
click at [151, 202] on textarea "Rondreis Donau in de huur tot terug in ARAG!!" at bounding box center [163, 215] width 235 height 31
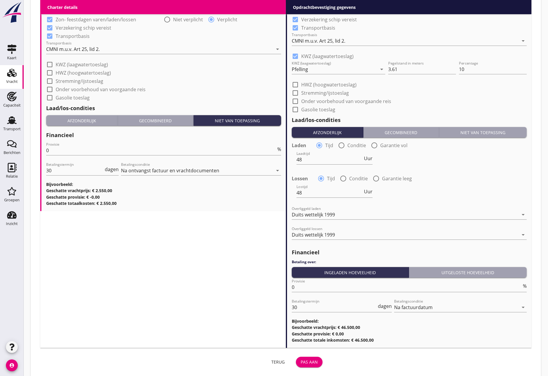
scroll to position [642, 0]
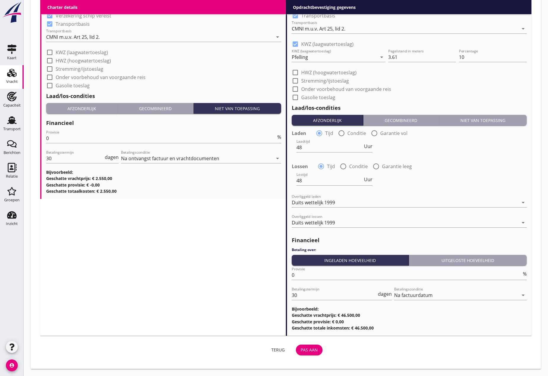
type textarea "Rondreis Donau in de huur tot terug in ARAG!! Huur start [DATE]!!"
click at [309, 352] on button "Pas aan" at bounding box center [309, 349] width 27 height 11
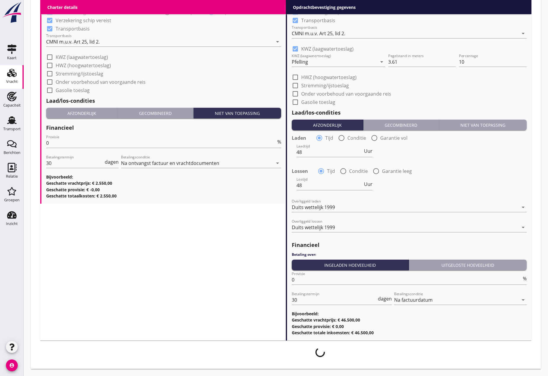
click at [309, 349] on div at bounding box center [182, 351] width 284 height 9
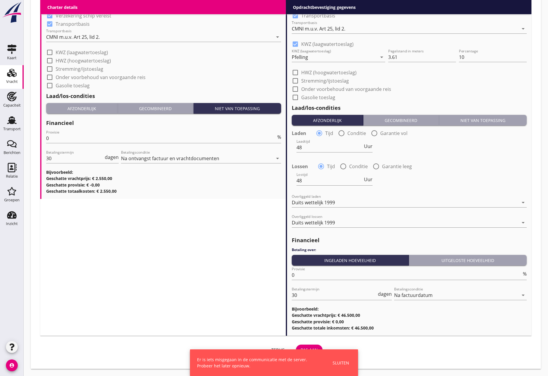
click at [345, 359] on button "Sluiten" at bounding box center [341, 362] width 20 height 10
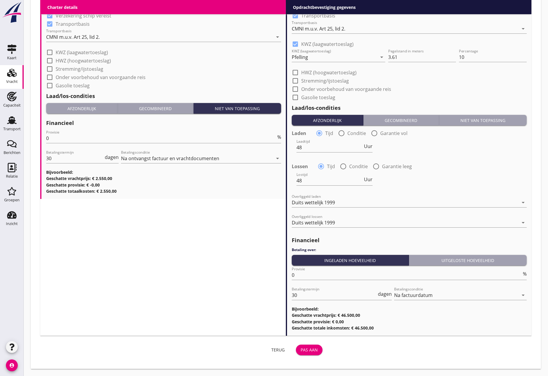
click at [310, 351] on div "Pas aan" at bounding box center [308, 349] width 17 height 6
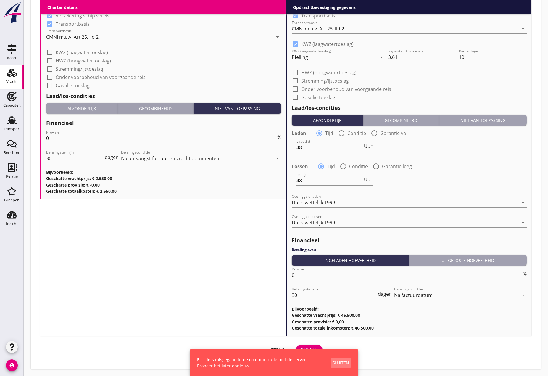
click at [339, 360] on div "Sluiten" at bounding box center [340, 362] width 17 height 6
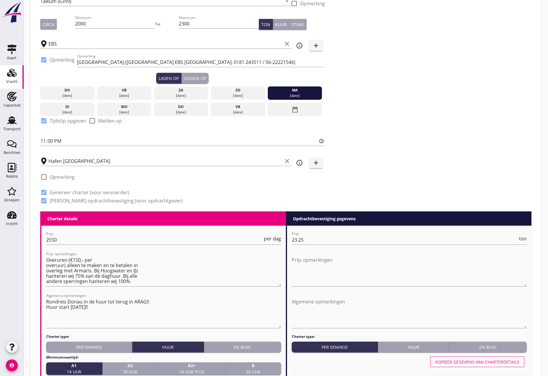
scroll to position [0, 0]
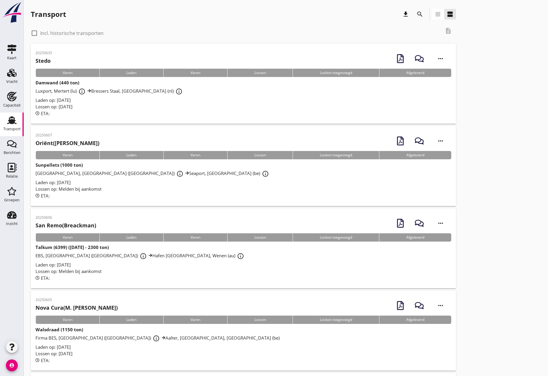
drag, startPoint x: 77, startPoint y: 245, endPoint x: 93, endPoint y: 249, distance: 17.1
click at [77, 245] on strong "Talkum (6399) ([DATE] - 2300 ton)" at bounding box center [71, 247] width 73 height 6
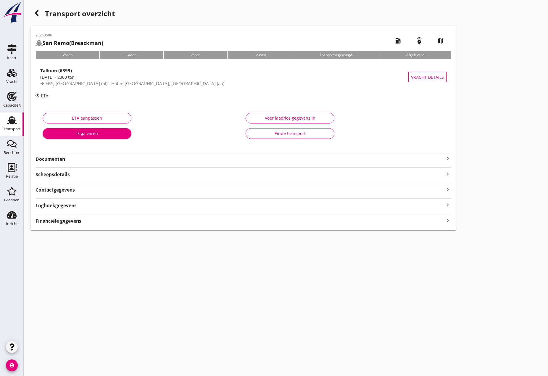
click at [448, 158] on icon "keyboard_arrow_right" at bounding box center [447, 158] width 7 height 7
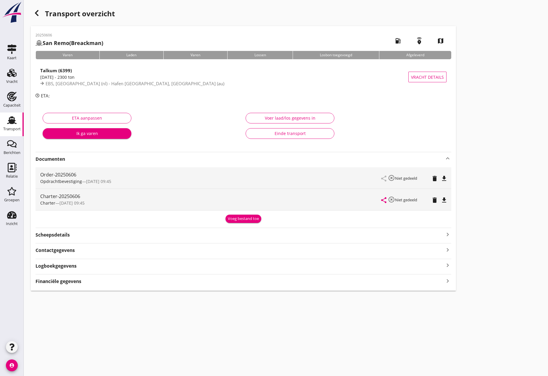
click at [443, 199] on icon "file_download" at bounding box center [443, 199] width 7 height 7
click at [8, 79] on div "Vracht" at bounding box center [12, 81] width 12 height 8
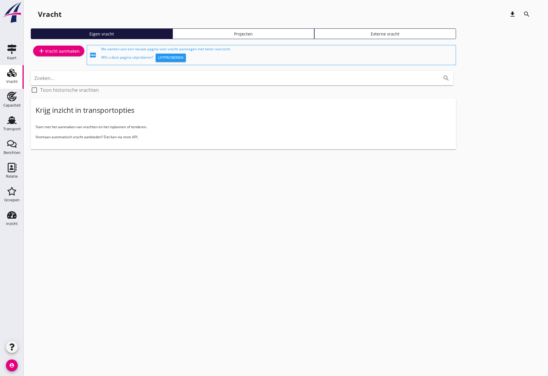
click at [10, 77] on use at bounding box center [11, 73] width 9 height 8
